Goal: Information Seeking & Learning: Learn about a topic

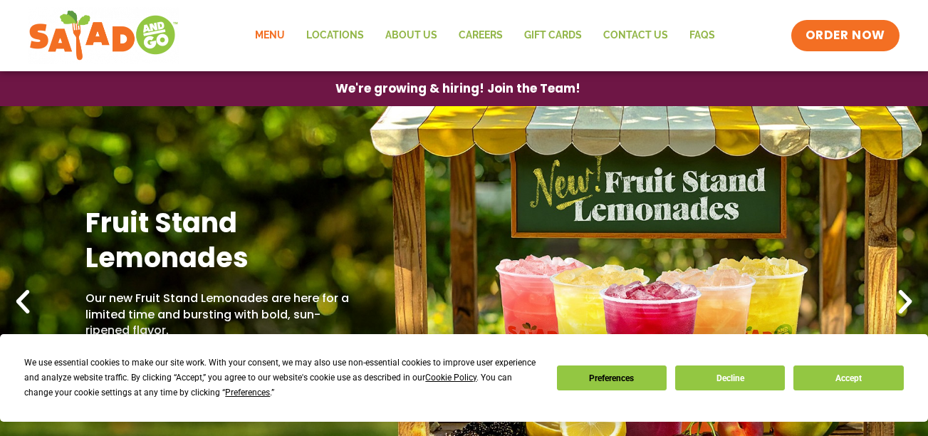
click at [270, 39] on link "Menu" at bounding box center [269, 35] width 51 height 33
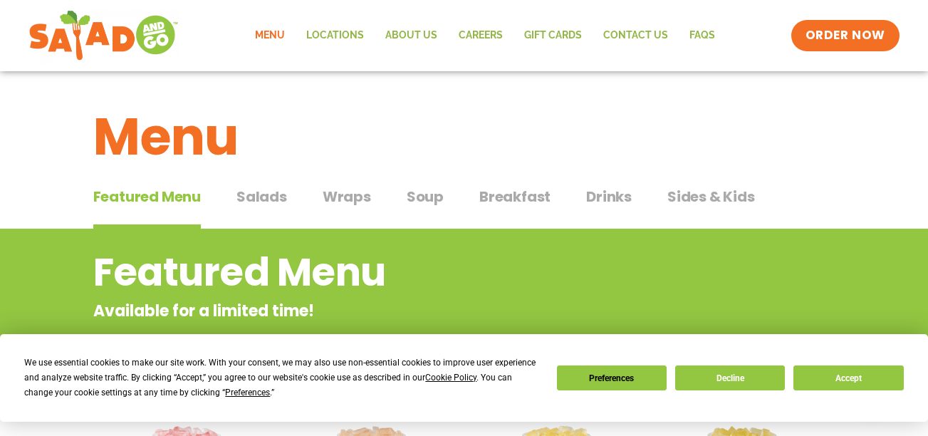
click at [366, 196] on span "Wraps" at bounding box center [347, 196] width 48 height 21
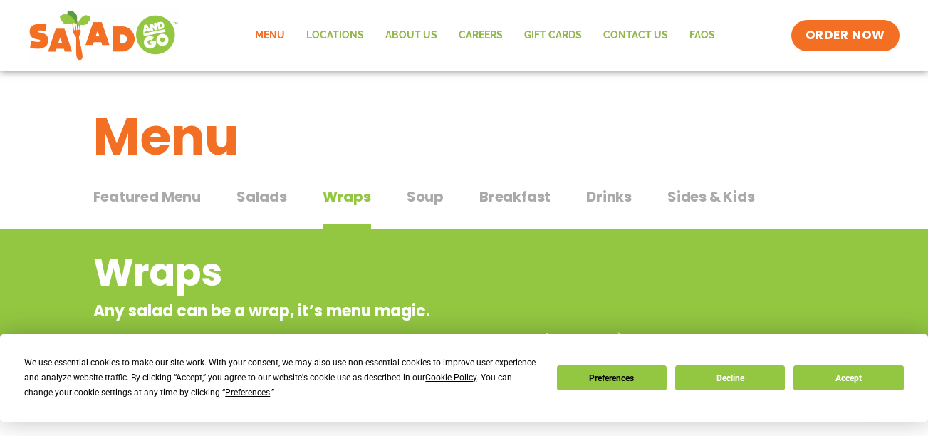
click at [366, 196] on span "Wraps" at bounding box center [347, 196] width 48 height 21
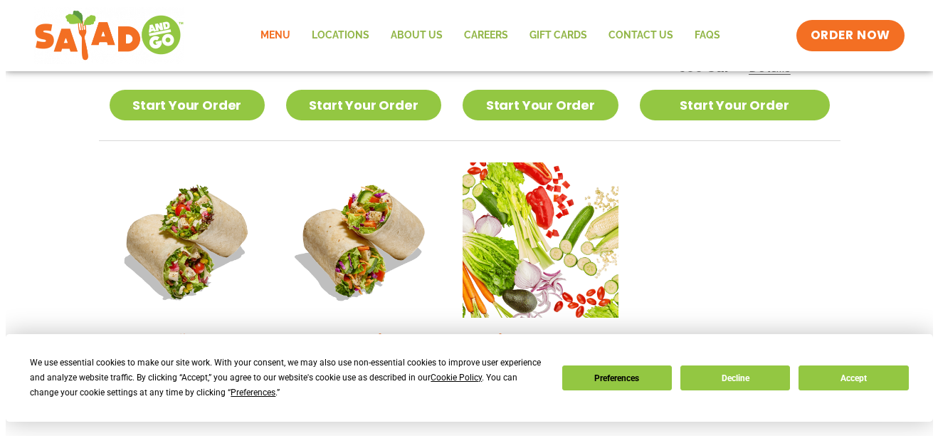
scroll to position [1007, 0]
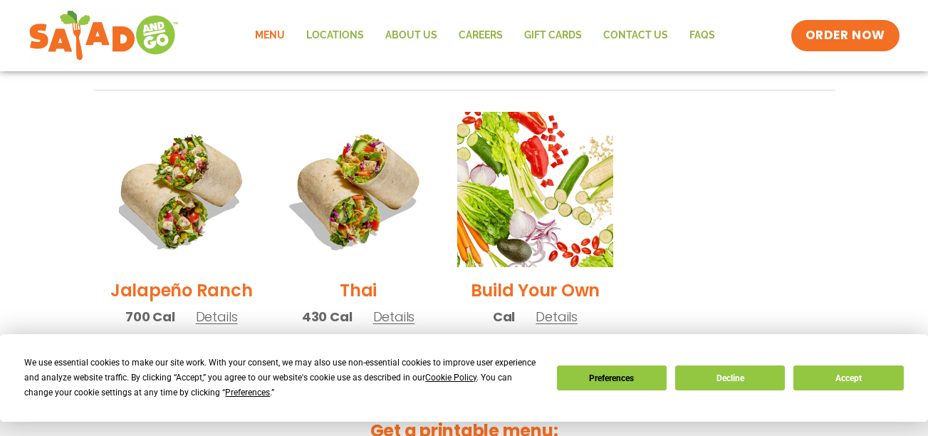
click at [412, 308] on span "Details" at bounding box center [394, 317] width 42 height 18
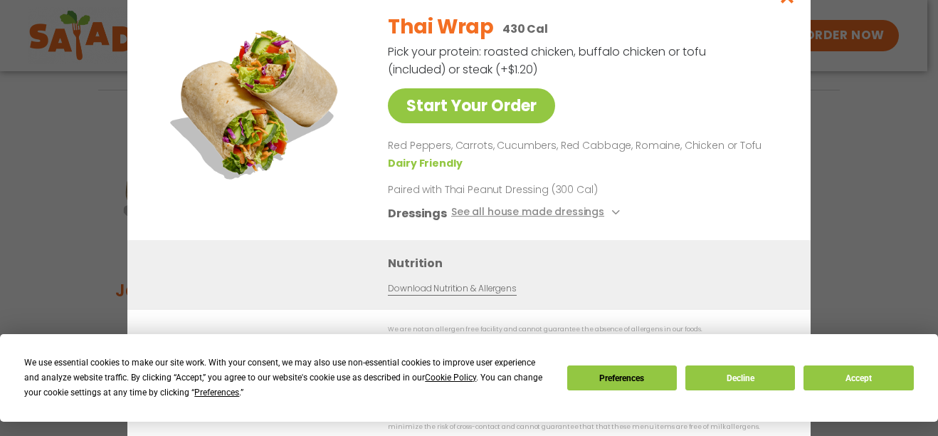
click at [451, 290] on link "Download Nutrition & Allergens" at bounding box center [452, 288] width 128 height 14
